Goal: Navigation & Orientation: Find specific page/section

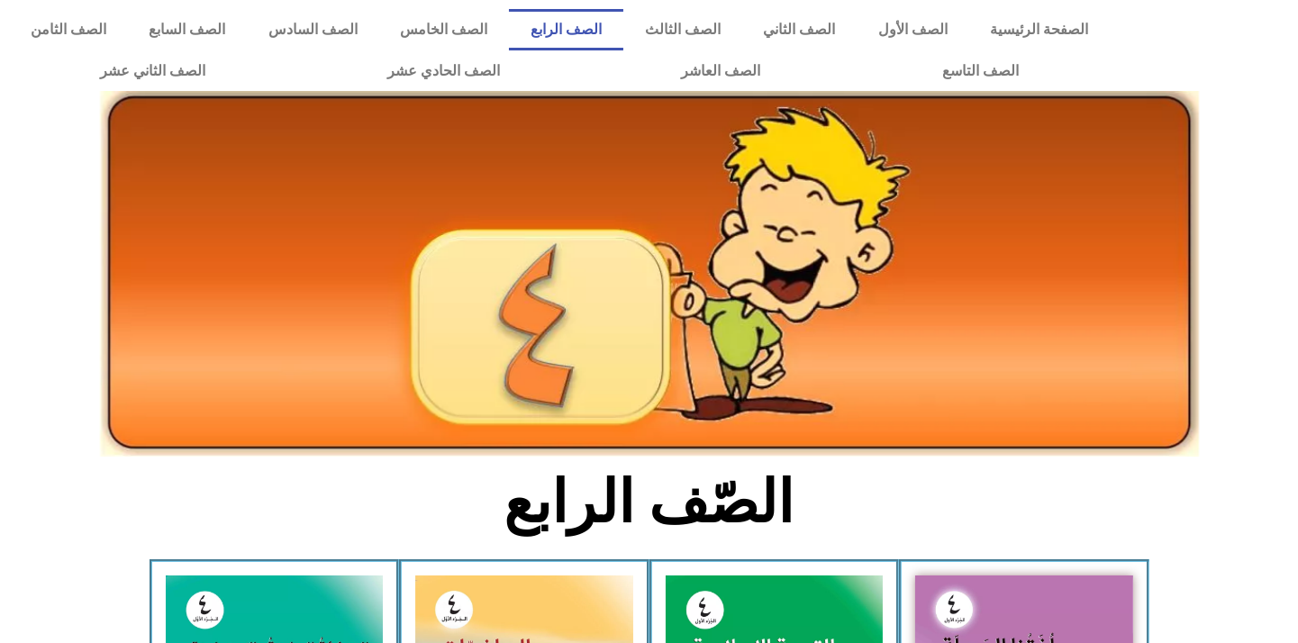
scroll to position [300, 0]
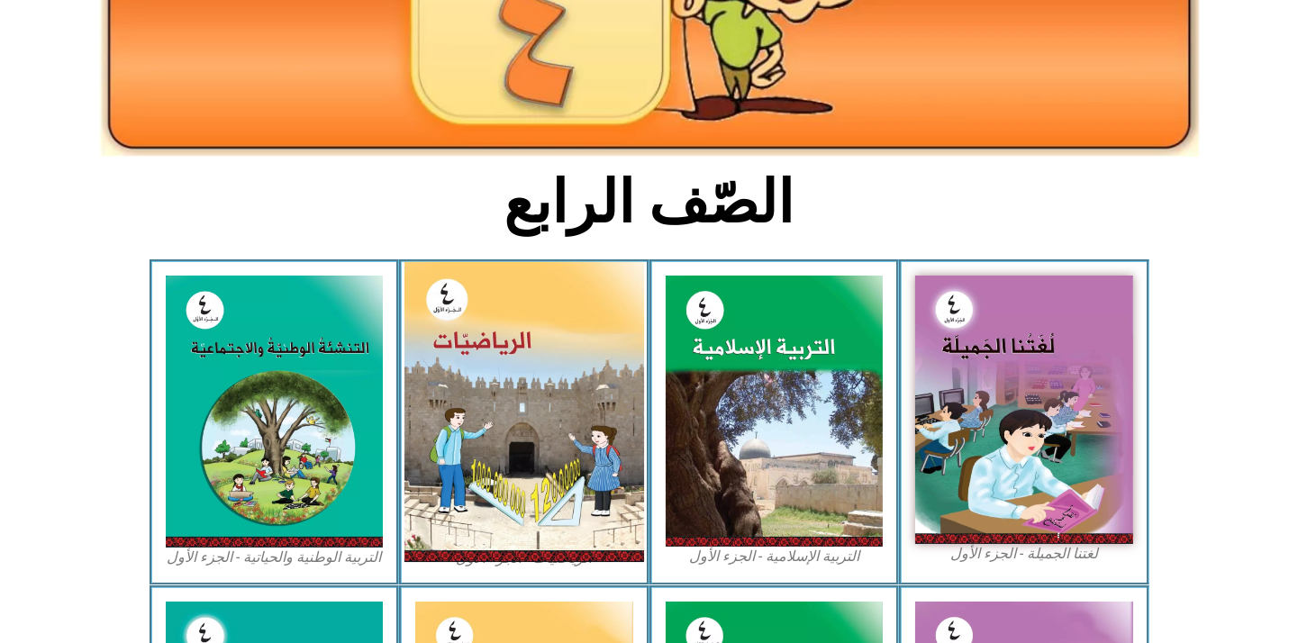
click at [530, 480] on img at bounding box center [524, 412] width 240 height 300
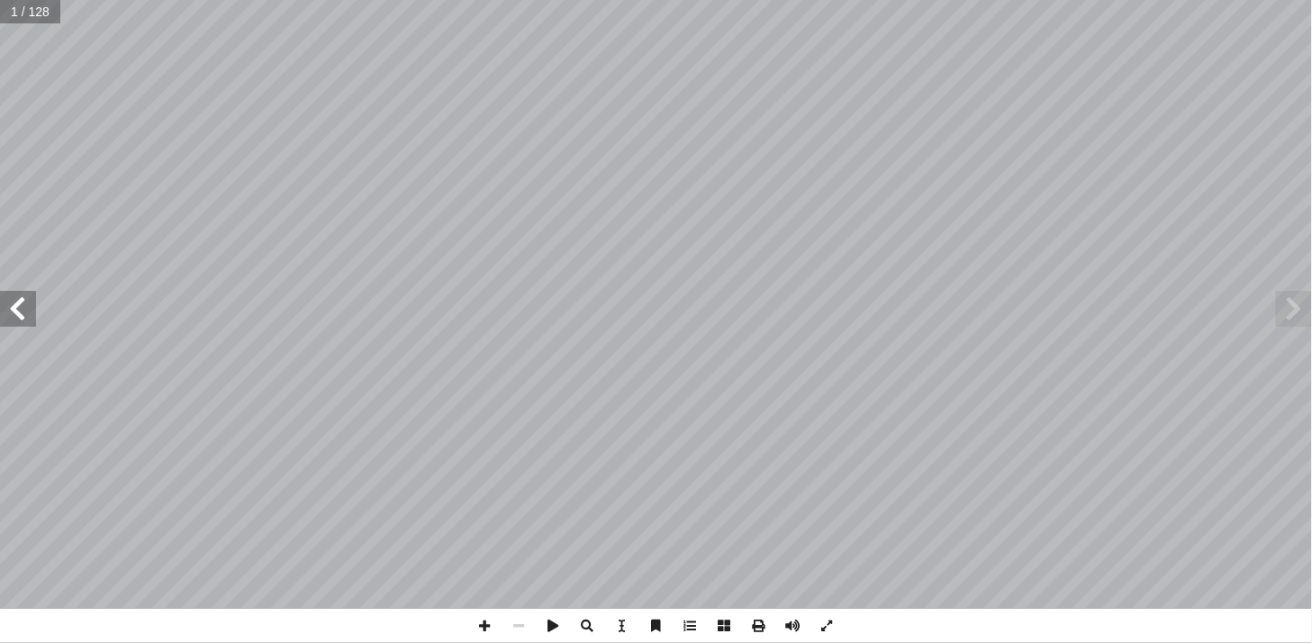
click at [19, 316] on span at bounding box center [18, 309] width 36 height 36
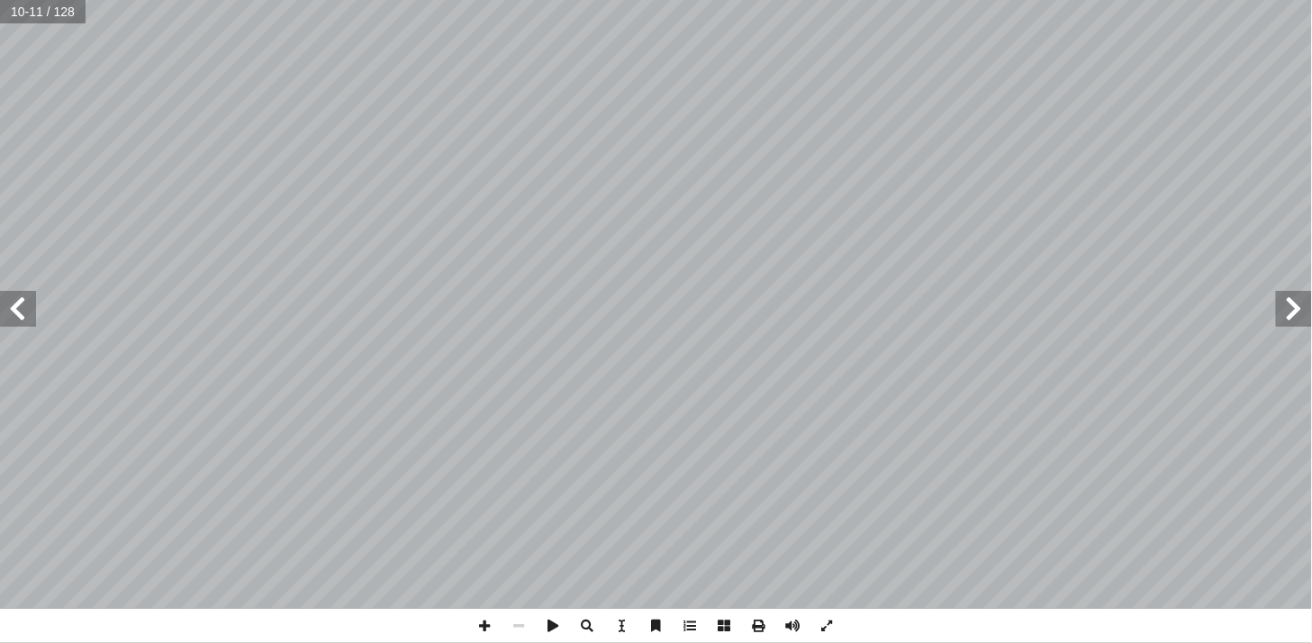
click at [19, 316] on span at bounding box center [18, 309] width 36 height 36
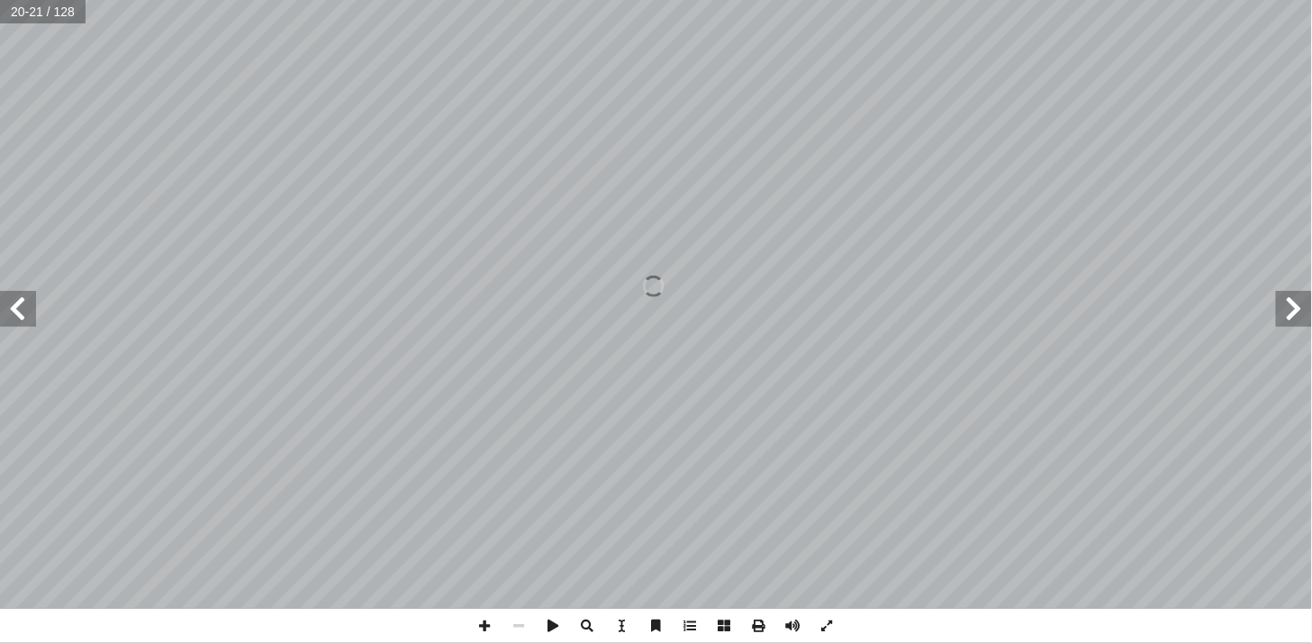
click at [19, 316] on span at bounding box center [18, 309] width 36 height 36
click at [25, 316] on span at bounding box center [18, 309] width 36 height 36
click at [14, 307] on span at bounding box center [18, 309] width 36 height 36
click at [493, 623] on span at bounding box center [485, 626] width 34 height 34
click at [23, 324] on span at bounding box center [18, 309] width 36 height 36
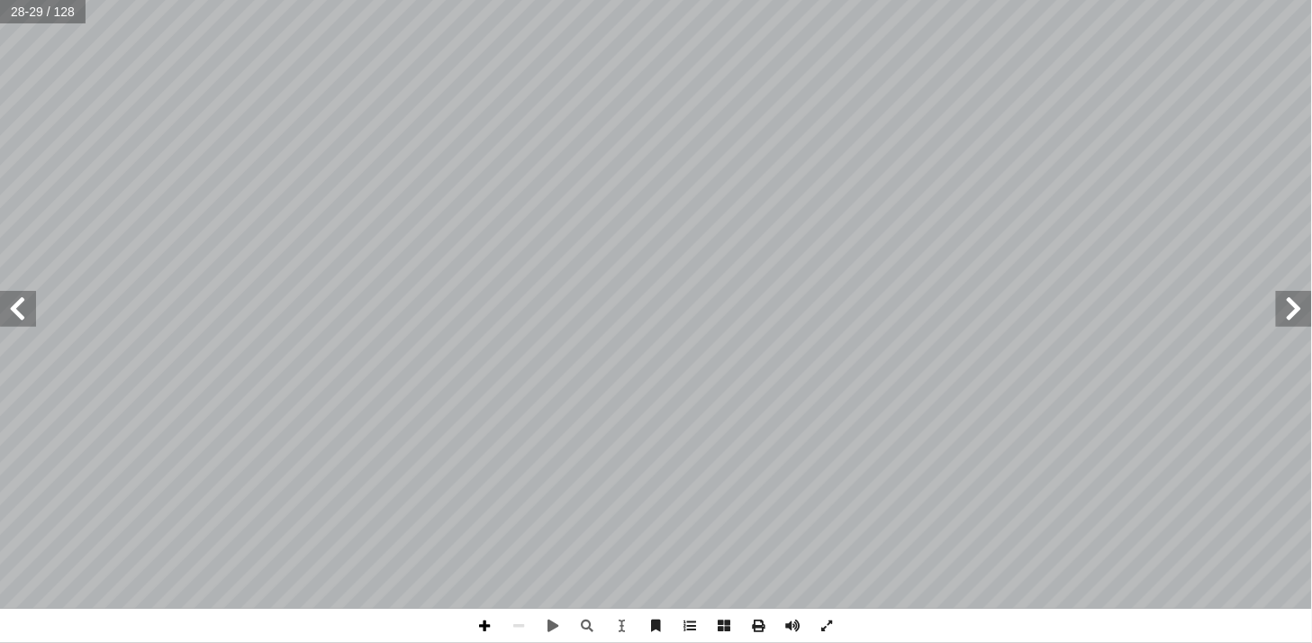
click at [480, 631] on span at bounding box center [485, 626] width 34 height 34
